Goal: Task Accomplishment & Management: Complete application form

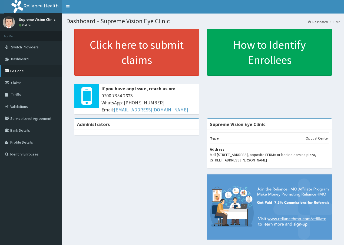
click at [17, 72] on link "PA Code" at bounding box center [31, 71] width 62 height 12
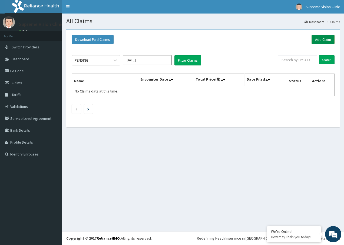
click at [331, 41] on link "Add Claim" at bounding box center [322, 39] width 23 height 9
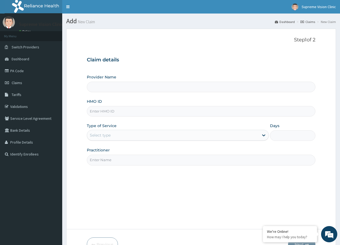
type input "Supreme Vision Eye Clinic"
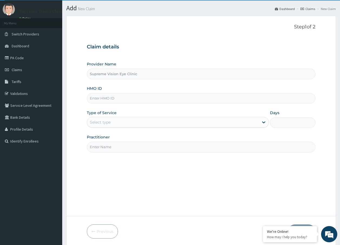
scroll to position [33, 0]
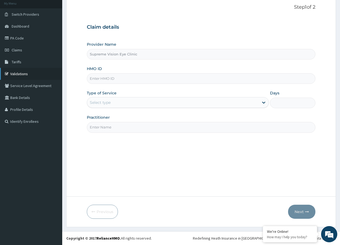
click at [25, 73] on link "Validations" at bounding box center [31, 74] width 62 height 12
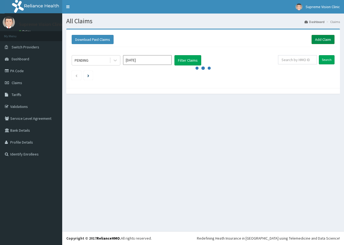
click at [328, 39] on link "Add Claim" at bounding box center [322, 39] width 23 height 9
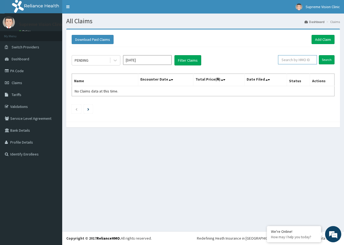
click at [306, 58] on input "text" at bounding box center [297, 59] width 39 height 9
type input "SBL/10462/A"
click at [326, 61] on input "Search" at bounding box center [327, 59] width 16 height 9
click at [322, 39] on link "Add Claim" at bounding box center [322, 39] width 23 height 9
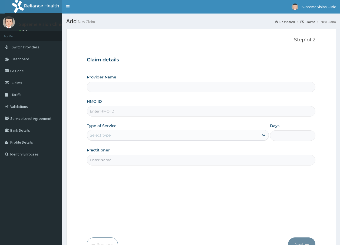
type input "Supreme Vision Eye Clinic"
click at [136, 114] on input "HMO ID" at bounding box center [201, 111] width 229 height 11
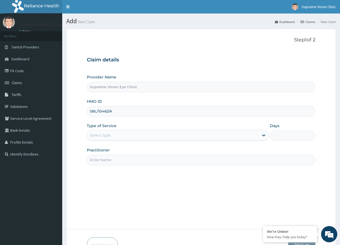
type input "SBL/10462/A"
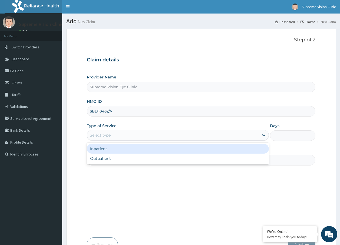
click at [129, 136] on div "Select type" at bounding box center [173, 135] width 172 height 9
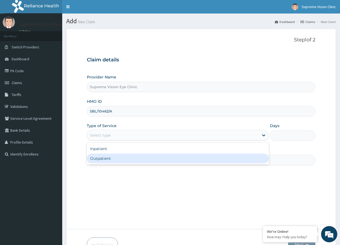
click at [124, 158] on div "Outpatient" at bounding box center [178, 159] width 182 height 10
type input "1"
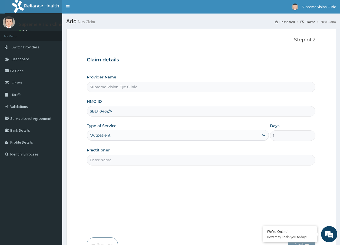
click at [119, 160] on input "Practitioner" at bounding box center [201, 160] width 229 height 11
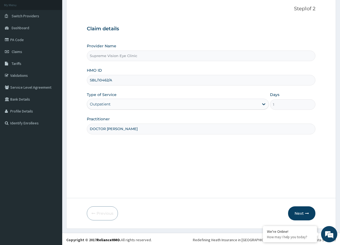
scroll to position [33, 0]
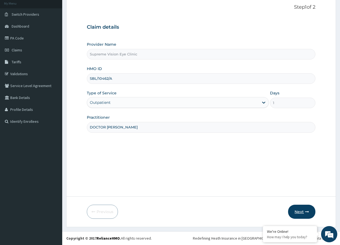
type input "DOCTOR ALBERT"
click at [304, 213] on button "Next" at bounding box center [301, 212] width 27 height 14
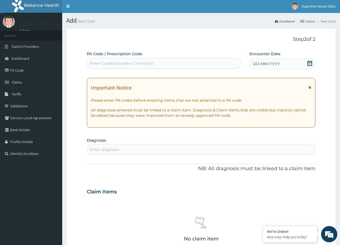
scroll to position [0, 0]
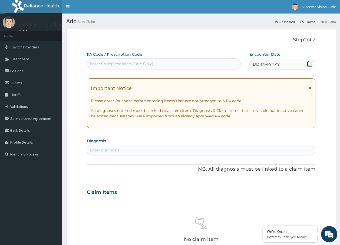
click at [153, 64] on div "Enter Code(Secondary Care Only)" at bounding box center [164, 63] width 154 height 9
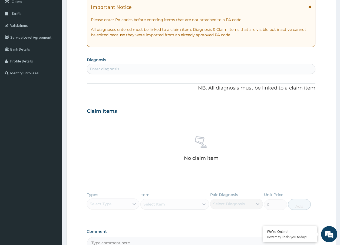
scroll to position [108, 0]
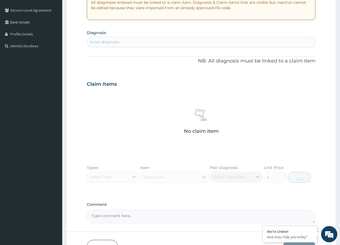
click at [135, 176] on div "Types Select Type Item Select Item Pair Diagnosis Select Diagnosis Unit Price 0…" at bounding box center [201, 177] width 229 height 31
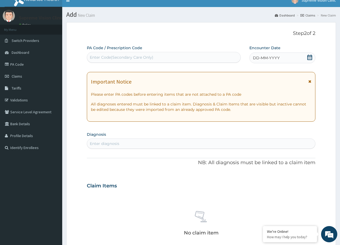
scroll to position [0, 0]
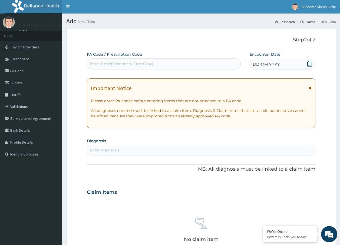
click at [133, 64] on div "Enter Code(Secondary Care Only)" at bounding box center [122, 63] width 64 height 5
type input "SBL/10462/A"
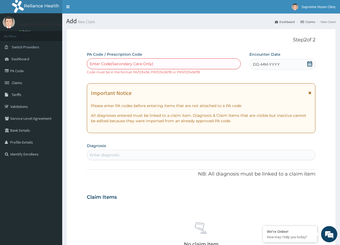
click at [283, 75] on div "PA Code / Prescription Code Enter Code(Secondary Care Only) Code must be in the…" at bounding box center [201, 194] width 229 height 285
click at [19, 72] on link "PA Code" at bounding box center [31, 71] width 62 height 12
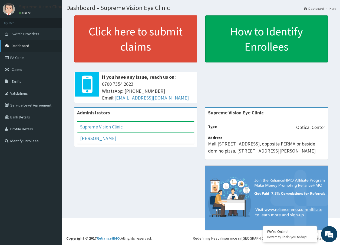
click at [14, 44] on span "Dashboard" at bounding box center [21, 45] width 18 height 5
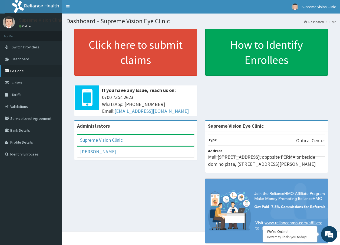
click at [17, 69] on link "PA Code" at bounding box center [31, 71] width 62 height 12
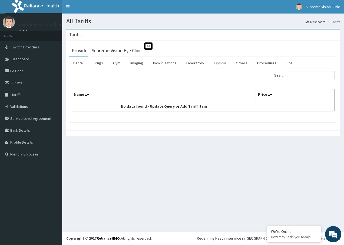
click at [220, 62] on link "Optical" at bounding box center [220, 62] width 20 height 11
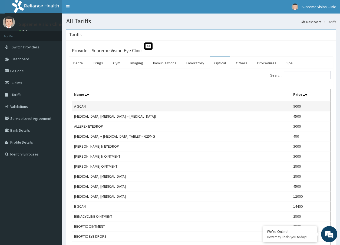
scroll to position [27, 0]
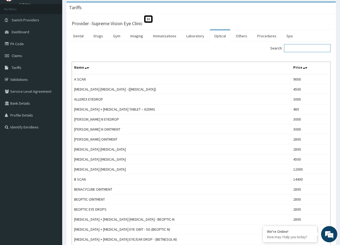
click at [312, 48] on input "Search:" at bounding box center [307, 48] width 46 height 8
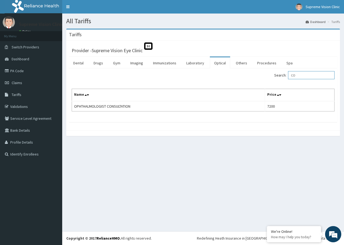
type input "C"
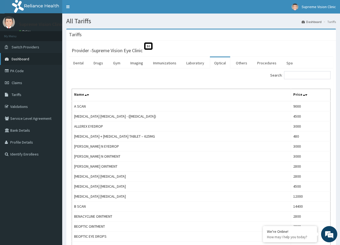
click at [21, 58] on span "Dashboard" at bounding box center [21, 58] width 18 height 5
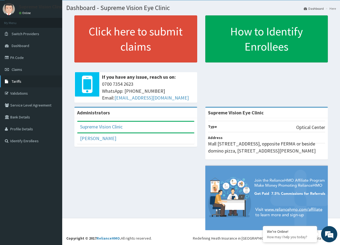
click at [15, 83] on span "Tariffs" at bounding box center [17, 81] width 10 height 5
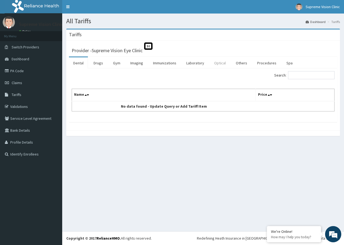
click at [223, 64] on link "Optical" at bounding box center [220, 62] width 20 height 11
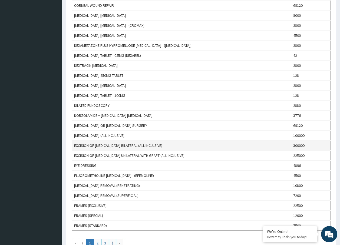
scroll to position [405, 0]
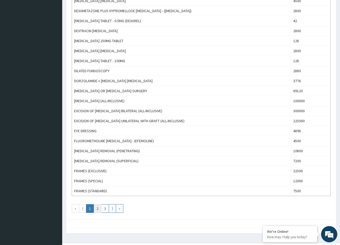
click at [95, 211] on link "2" at bounding box center [98, 208] width 8 height 9
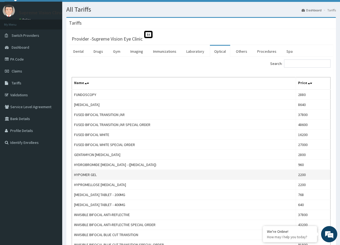
scroll to position [0, 0]
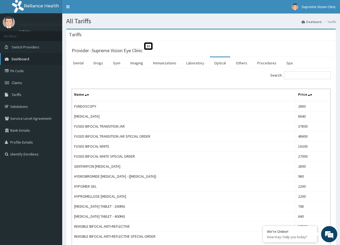
click at [26, 59] on span "Dashboard" at bounding box center [21, 58] width 18 height 5
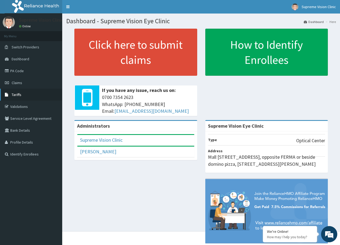
click at [15, 94] on span "Tariffs" at bounding box center [17, 94] width 10 height 5
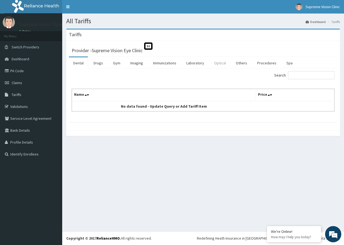
click at [217, 64] on link "Optical" at bounding box center [220, 62] width 20 height 11
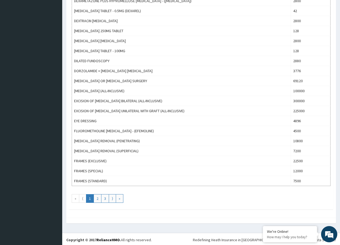
scroll to position [417, 0]
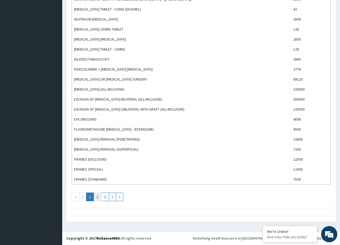
click at [97, 198] on link "2" at bounding box center [98, 196] width 8 height 9
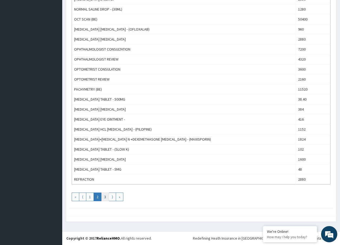
click at [105, 197] on link "3" at bounding box center [105, 196] width 8 height 9
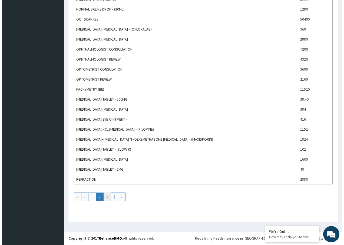
scroll to position [0, 0]
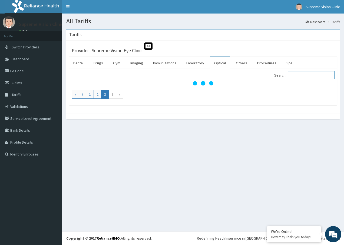
click at [316, 77] on input "Search:" at bounding box center [311, 75] width 46 height 8
type input "REVIEW"
click at [267, 64] on link "Procedures" at bounding box center [267, 62] width 28 height 11
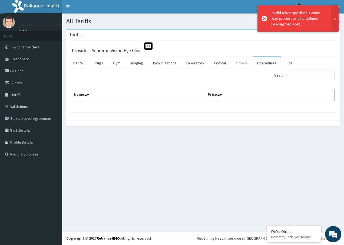
click at [239, 64] on link "Others" at bounding box center [241, 62] width 20 height 11
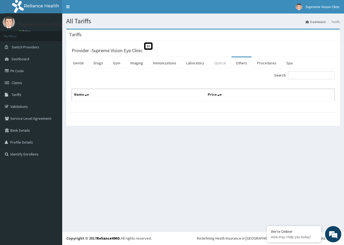
click at [216, 63] on link "Optical" at bounding box center [220, 62] width 20 height 11
click at [219, 65] on link "Optical" at bounding box center [220, 62] width 20 height 11
click at [22, 106] on link "Validations" at bounding box center [31, 107] width 62 height 12
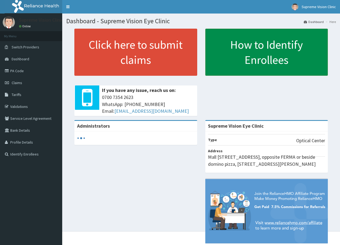
click at [266, 56] on link "How to Identify Enrollees" at bounding box center [266, 52] width 123 height 47
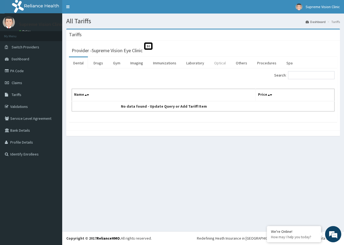
click at [221, 63] on link "Optical" at bounding box center [220, 62] width 20 height 11
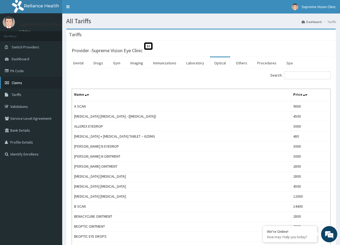
click at [19, 81] on span "Claims" at bounding box center [17, 82] width 11 height 5
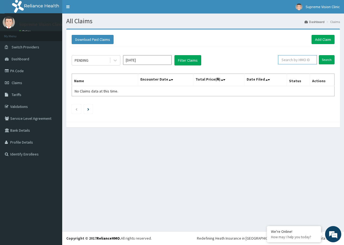
click at [296, 62] on input "text" at bounding box center [297, 59] width 39 height 9
click at [322, 41] on link "Add Claim" at bounding box center [322, 39] width 23 height 9
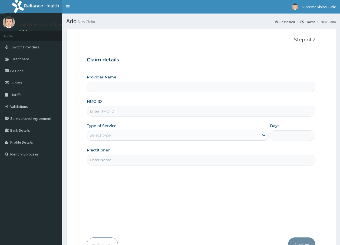
type input "Supreme Vision Eye Clinic"
click at [94, 113] on input "HMO ID" at bounding box center [201, 111] width 229 height 11
type input "SBL/10462/A"
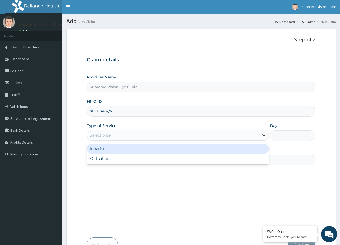
click at [261, 135] on icon at bounding box center [263, 134] width 5 height 5
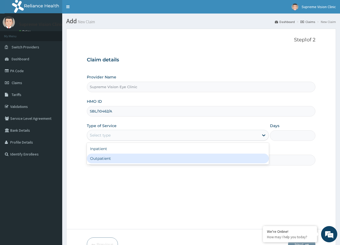
click at [195, 160] on div "Outpatient" at bounding box center [178, 159] width 182 height 10
type input "1"
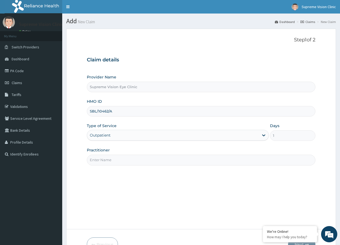
click at [107, 158] on input "Practitioner" at bounding box center [201, 160] width 229 height 11
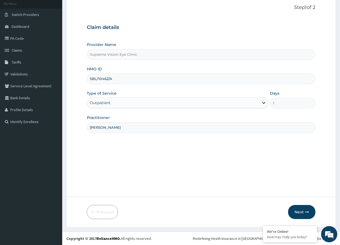
scroll to position [33, 0]
type input "DR. ALBERT"
click at [305, 212] on button "Next" at bounding box center [301, 212] width 27 height 14
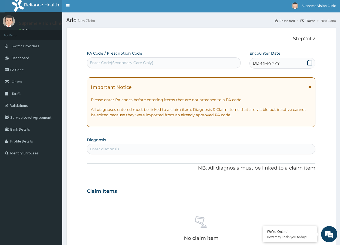
scroll to position [0, 0]
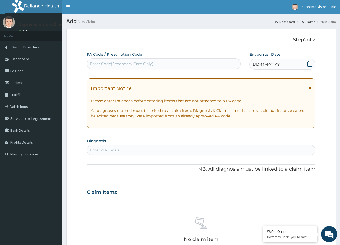
click at [193, 62] on div "Enter Code(Secondary Care Only)" at bounding box center [164, 63] width 154 height 9
type input "SBL/10462/A"
click at [309, 64] on icon at bounding box center [309, 63] width 5 height 5
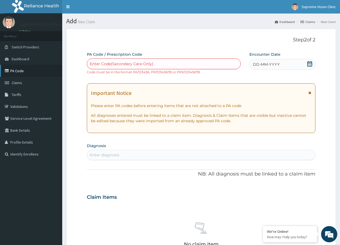
click at [18, 72] on link "PA Code" at bounding box center [31, 71] width 62 height 12
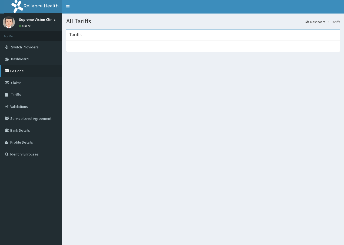
click at [16, 70] on link "PA Code" at bounding box center [31, 71] width 62 height 12
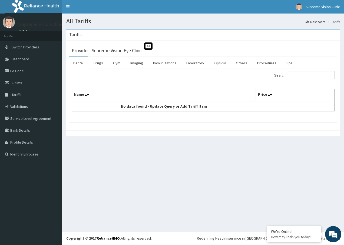
click at [220, 64] on link "Optical" at bounding box center [220, 62] width 20 height 11
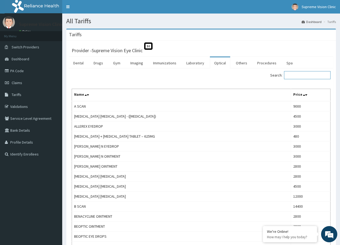
click at [302, 74] on input "Search:" at bounding box center [307, 75] width 46 height 8
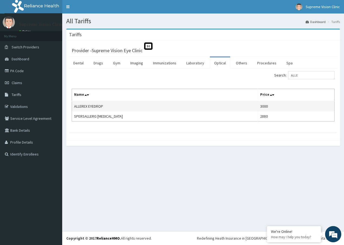
click at [112, 108] on td "ALLEREX EYEDROP" at bounding box center [165, 106] width 186 height 10
click at [310, 74] on input "ALLE" at bounding box center [311, 75] width 46 height 8
type input "A"
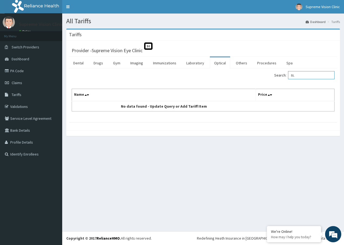
type input "B"
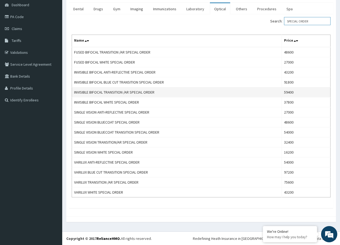
scroll to position [54, 0]
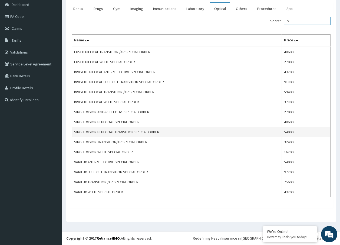
type input "S"
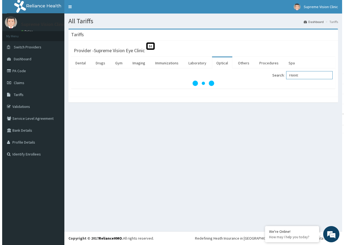
scroll to position [0, 0]
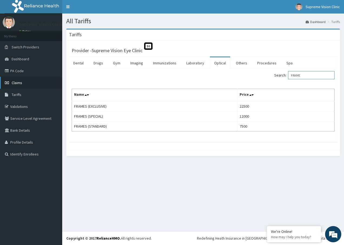
type input "FRAME"
click at [19, 82] on span "Claims" at bounding box center [17, 82] width 11 height 5
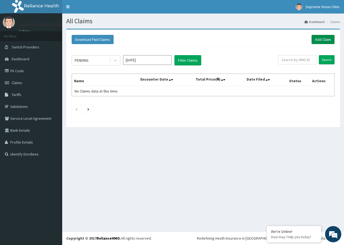
click at [331, 38] on link "Add Claim" at bounding box center [322, 39] width 23 height 9
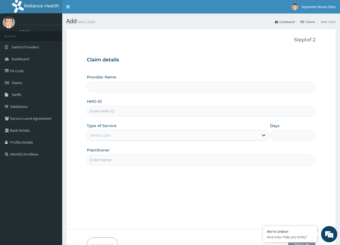
type input "Supreme Vision Eye Clinic"
click at [107, 113] on input "HMO ID" at bounding box center [201, 111] width 229 height 11
type input "SBL/10462/A"
click at [122, 136] on div "Select type" at bounding box center [173, 135] width 172 height 9
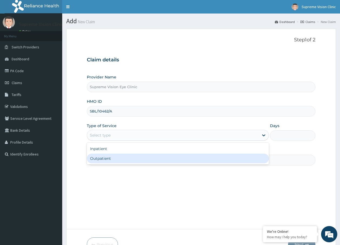
drag, startPoint x: 119, startPoint y: 158, endPoint x: 123, endPoint y: 156, distance: 4.7
click at [120, 158] on div "Outpatient" at bounding box center [178, 159] width 182 height 10
type input "1"
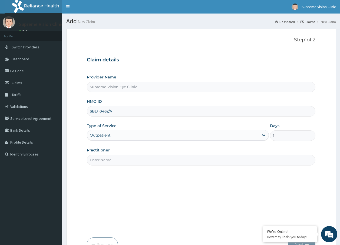
click at [135, 161] on input "Practitioner" at bounding box center [201, 160] width 229 height 11
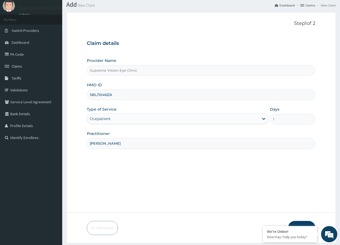
scroll to position [33, 0]
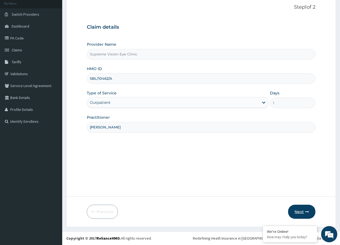
type input "[PERSON_NAME]"
click at [310, 209] on button "Next" at bounding box center [301, 212] width 27 height 14
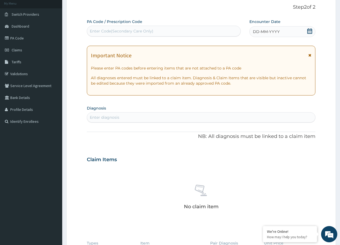
click at [147, 29] on div "Enter Code(Secondary Care Only)" at bounding box center [122, 30] width 64 height 5
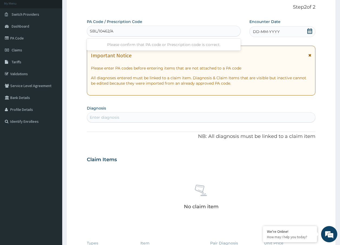
type input "SBL/10462/A"
click at [194, 124] on div "PA Code / Prescription Code Use Up and Down to choose options, press Enter to s…" at bounding box center [201, 159] width 229 height 280
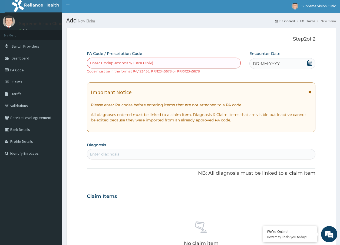
scroll to position [0, 0]
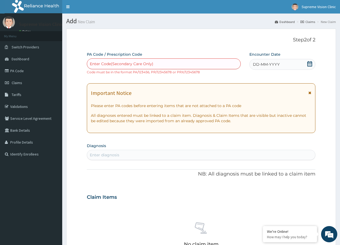
click at [128, 156] on div "Enter diagnosis" at bounding box center [201, 155] width 228 height 9
click at [123, 155] on div "Enter diagnosis" at bounding box center [201, 155] width 228 height 9
click at [116, 152] on div "Enter diagnosis" at bounding box center [201, 155] width 228 height 9
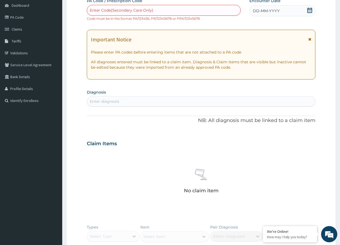
scroll to position [54, 0]
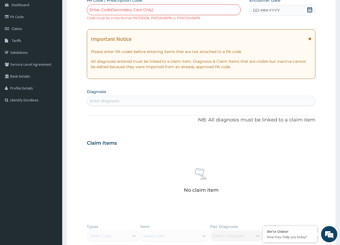
click at [111, 101] on div "Enter diagnosis" at bounding box center [104, 100] width 29 height 5
click at [101, 101] on div "Enter diagnosis" at bounding box center [104, 100] width 29 height 5
type input "CONJUNCTIVAL HAEMORRHA"
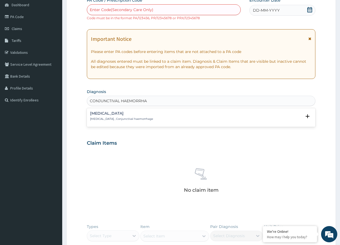
click at [115, 114] on h4 "[MEDICAL_DATA]" at bounding box center [121, 113] width 63 height 4
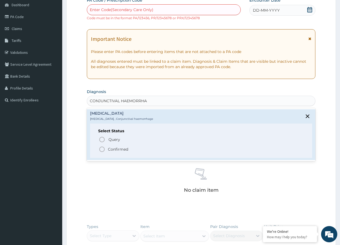
click at [102, 149] on icon "status option filled" at bounding box center [102, 149] width 6 height 6
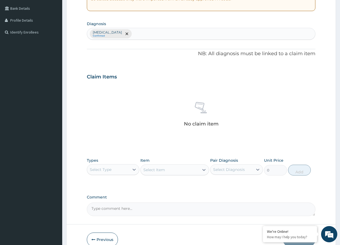
scroll to position [135, 0]
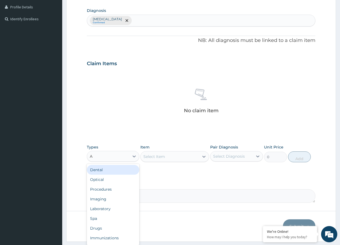
type input "A"
click at [108, 176] on div "Optical" at bounding box center [113, 180] width 53 height 10
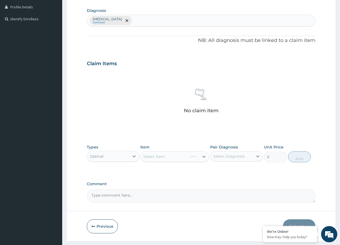
click at [166, 157] on div "Select Item" at bounding box center [174, 156] width 69 height 11
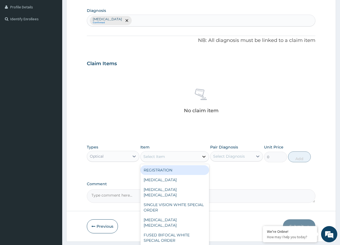
click at [204, 156] on icon at bounding box center [203, 156] width 5 height 5
click at [188, 169] on div "REGISTRATION" at bounding box center [174, 170] width 69 height 10
click at [205, 156] on icon at bounding box center [203, 157] width 3 height 2
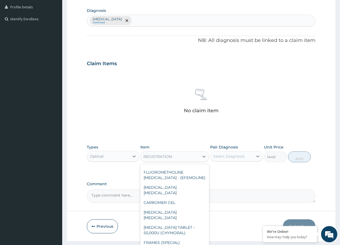
scroll to position [1162, 0]
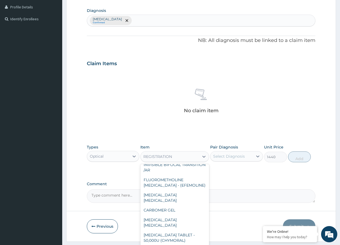
type input "3600"
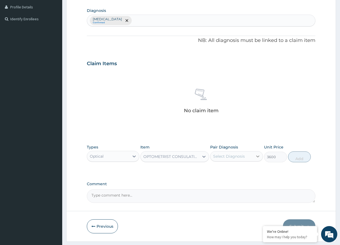
click at [258, 157] on icon at bounding box center [257, 156] width 3 height 2
click at [250, 172] on label "[MEDICAL_DATA]" at bounding box center [236, 169] width 34 height 5
checkbox input "true"
click at [301, 159] on button "Add" at bounding box center [299, 156] width 23 height 11
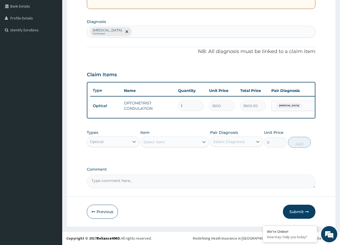
scroll to position [128, 0]
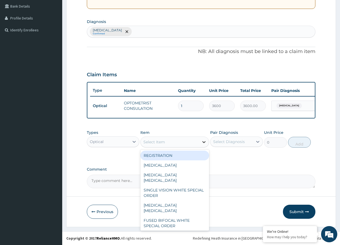
click at [205, 141] on icon at bounding box center [203, 141] width 5 height 5
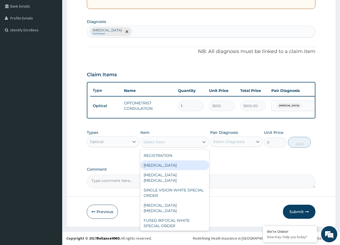
click at [173, 165] on div "[MEDICAL_DATA]" at bounding box center [174, 165] width 69 height 10
type input "2880"
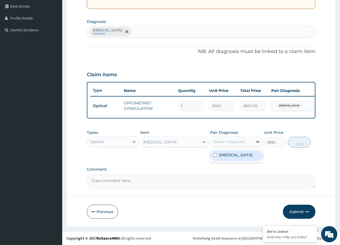
click at [257, 140] on icon at bounding box center [257, 141] width 5 height 5
click at [247, 154] on label "[MEDICAL_DATA]" at bounding box center [236, 154] width 34 height 5
checkbox input "true"
click at [300, 139] on button "Add" at bounding box center [299, 142] width 23 height 11
type input "0"
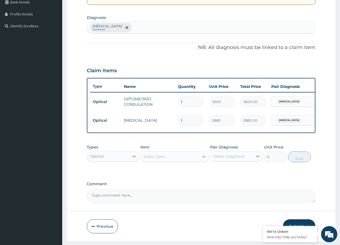
click at [205, 159] on icon at bounding box center [203, 156] width 5 height 5
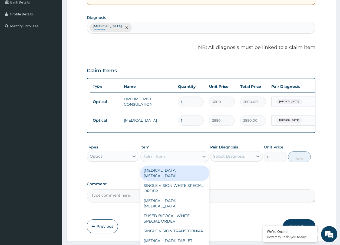
scroll to position [27, 0]
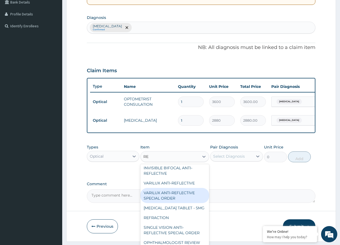
type input "REF"
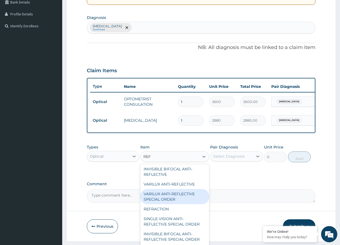
scroll to position [16, 0]
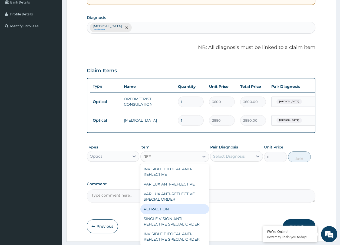
click at [160, 214] on div "REFRACTION" at bounding box center [174, 209] width 69 height 10
type input "2880"
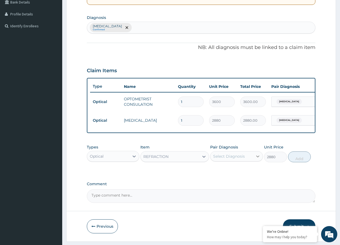
click at [259, 159] on icon at bounding box center [257, 156] width 5 height 5
click at [232, 172] on label "[MEDICAL_DATA]" at bounding box center [236, 169] width 34 height 5
click at [216, 171] on input "checkbox" at bounding box center [215, 170] width 4 height 4
checkbox input "false"
click at [283, 173] on div "Types Optical Item REFRACTION Pair Diagnosis Select Diagnosis Unit Price 2880 A…" at bounding box center [201, 157] width 229 height 31
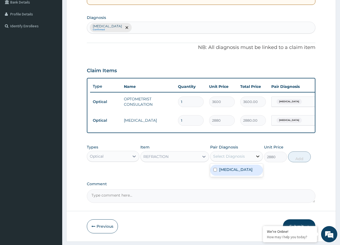
click at [257, 159] on icon at bounding box center [257, 156] width 5 height 5
type input "A"
click at [166, 26] on div "[MEDICAL_DATA] Confirmed" at bounding box center [201, 27] width 228 height 11
type input "ASTIG"
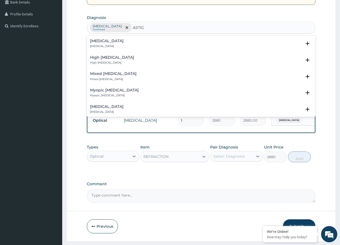
click at [136, 43] on div "[MEDICAL_DATA] [MEDICAL_DATA]" at bounding box center [201, 43] width 222 height 9
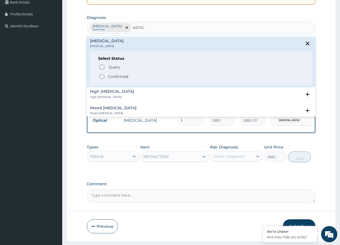
click at [101, 77] on icon "status option filled" at bounding box center [102, 76] width 6 height 6
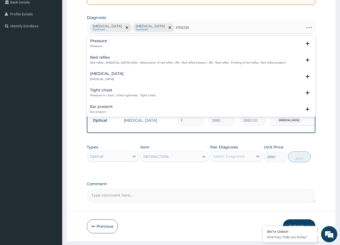
type input "[DEMOGRAPHIC_DATA]"
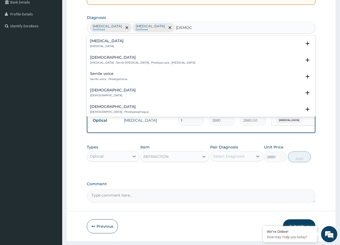
click at [105, 44] on div "[MEDICAL_DATA] [MEDICAL_DATA]" at bounding box center [107, 43] width 34 height 9
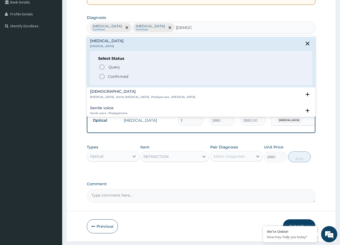
click at [102, 76] on icon "status option filled" at bounding box center [102, 76] width 6 height 6
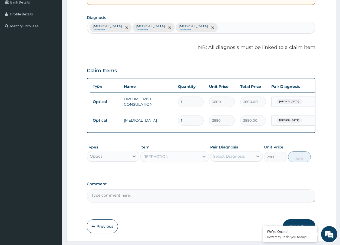
click at [257, 157] on icon at bounding box center [257, 156] width 3 height 2
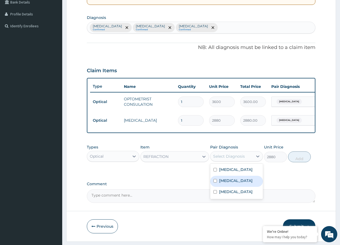
click at [215, 182] on input "checkbox" at bounding box center [215, 181] width 4 height 4
checkbox input "true"
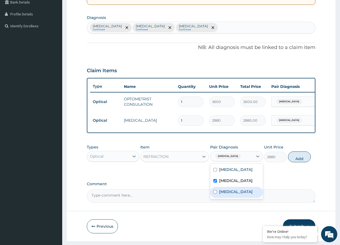
click at [216, 194] on input "checkbox" at bounding box center [215, 192] width 4 height 4
checkbox input "true"
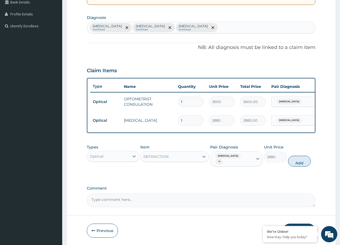
click at [273, 177] on div "Types Optical Item REFRACTION Pair Diagnosis [MEDICAL_DATA] + 1 Unit Price 2880…" at bounding box center [201, 160] width 229 height 36
click at [293, 161] on button "Add" at bounding box center [299, 161] width 23 height 11
type input "0"
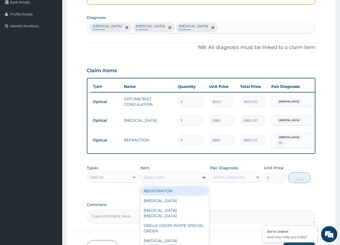
click at [205, 179] on icon at bounding box center [203, 177] width 5 height 5
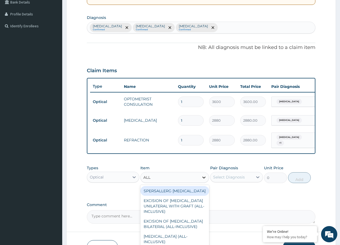
type input "ALLE"
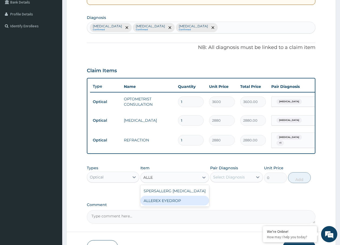
click at [180, 201] on div "ALLEREX EYEDROP" at bounding box center [174, 201] width 69 height 10
type input "3000"
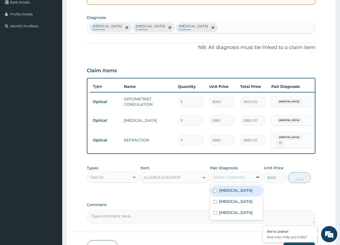
click at [261, 181] on div at bounding box center [258, 177] width 10 height 10
click at [215, 192] on input "checkbox" at bounding box center [215, 191] width 4 height 4
checkbox input "true"
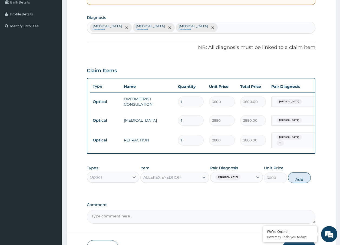
click at [271, 194] on div "Types Optical Item ALLEREX EYEDROP Pair Diagnosis [MEDICAL_DATA] Unit Price 300…" at bounding box center [201, 177] width 229 height 31
click at [300, 180] on button "Add" at bounding box center [299, 177] width 23 height 11
type input "0"
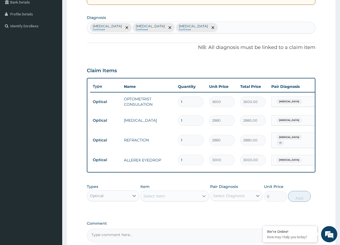
click at [204, 197] on icon at bounding box center [203, 195] width 5 height 5
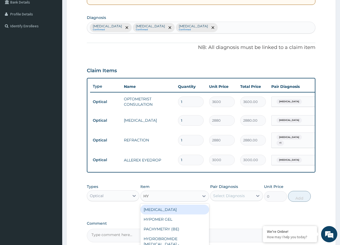
type input "HYP"
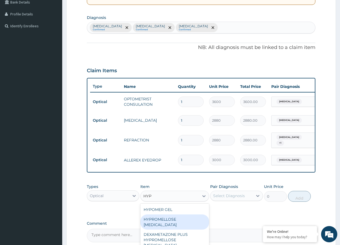
click at [175, 222] on div "HYPROMELLOSE [MEDICAL_DATA]" at bounding box center [174, 221] width 69 height 15
type input "2200"
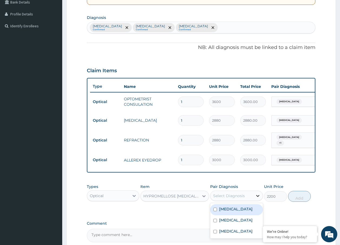
click at [256, 198] on icon at bounding box center [257, 195] width 5 height 5
click at [215, 211] on input "checkbox" at bounding box center [215, 210] width 4 height 4
checkbox input "true"
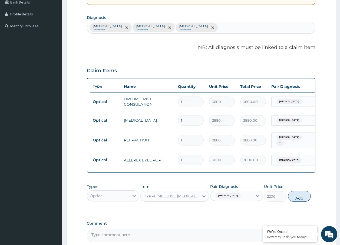
click at [303, 200] on button "Add" at bounding box center [299, 196] width 23 height 11
type input "0"
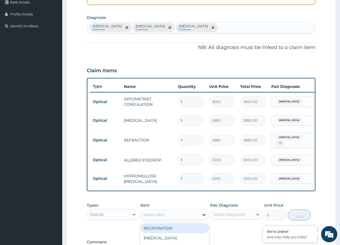
click at [204, 216] on icon at bounding box center [203, 215] width 3 height 2
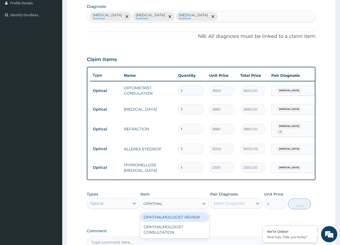
scroll to position [156, 0]
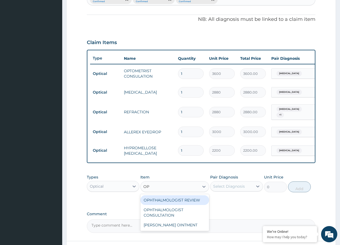
type input "O"
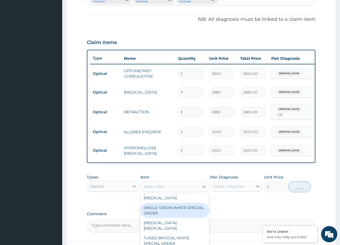
scroll to position [0, 0]
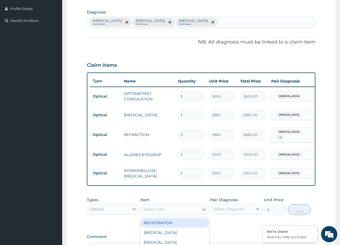
drag, startPoint x: 174, startPoint y: 185, endPoint x: 191, endPoint y: 160, distance: 30.6
click at [179, 174] on div "PA Code / Prescription Code Enter Code(Secondary Care Only) Code must be in the…" at bounding box center [201, 86] width 229 height 337
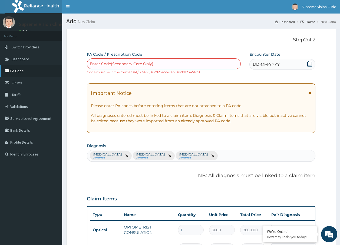
click at [17, 70] on link "PA Code" at bounding box center [31, 71] width 62 height 12
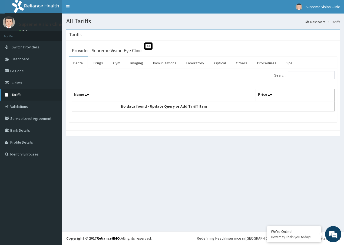
click at [24, 96] on link "Tariffs" at bounding box center [31, 95] width 62 height 12
click at [222, 62] on link "Optical" at bounding box center [220, 62] width 20 height 11
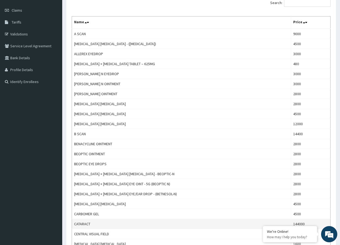
scroll to position [81, 0]
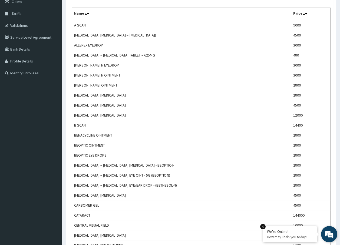
click at [261, 226] on em at bounding box center [262, 226] width 5 height 5
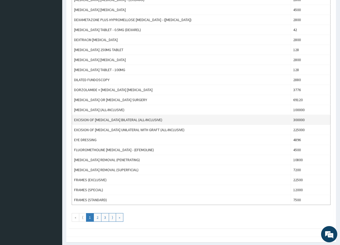
scroll to position [405, 0]
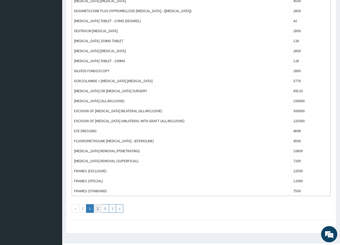
click at [98, 209] on link "2" at bounding box center [98, 208] width 8 height 9
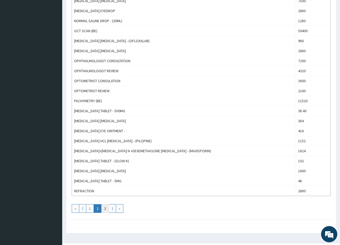
click at [105, 206] on link "3" at bounding box center [105, 208] width 8 height 9
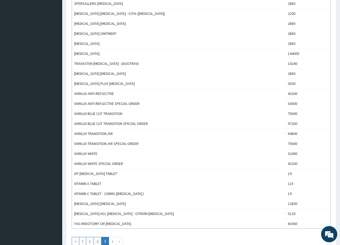
scroll to position [233, 0]
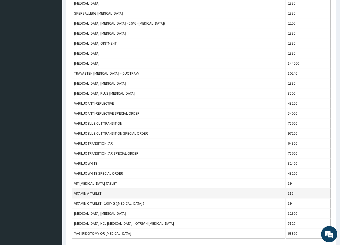
click at [307, 193] on td "115" at bounding box center [307, 193] width 45 height 10
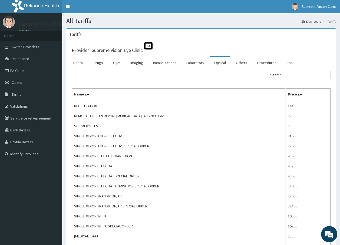
scroll to position [0, 0]
click at [22, 70] on link "PA Code" at bounding box center [31, 71] width 62 height 12
